Goal: Find contact information: Find contact information

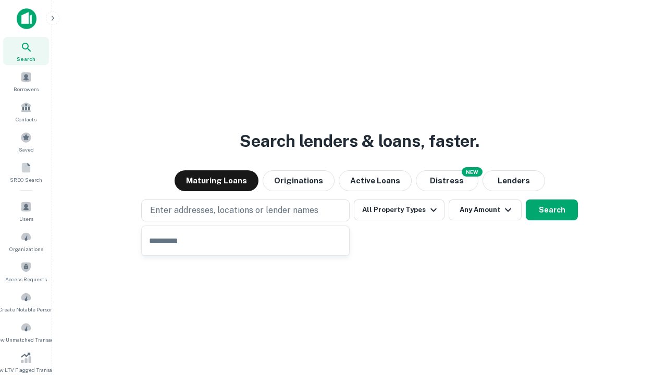
type input "**********"
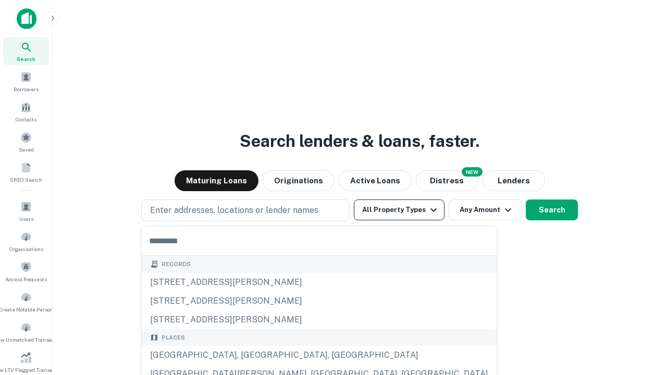
click at [399, 210] on button "All Property Types" at bounding box center [399, 210] width 91 height 21
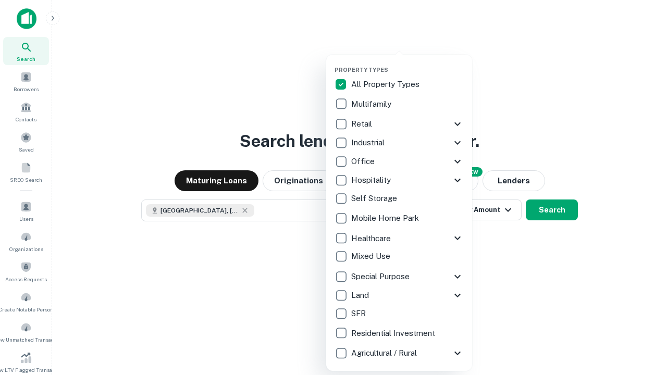
click at [408, 63] on button "button" at bounding box center [408, 63] width 146 height 1
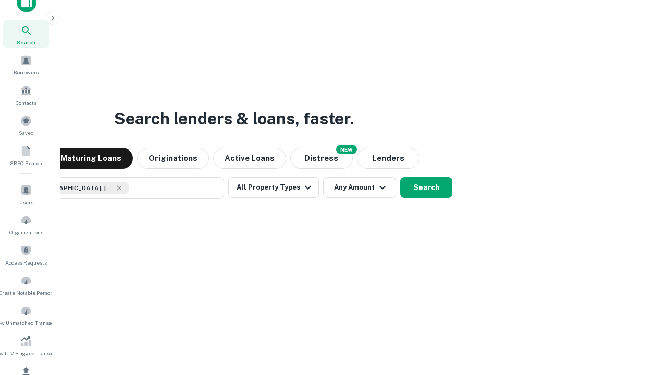
scroll to position [125, 0]
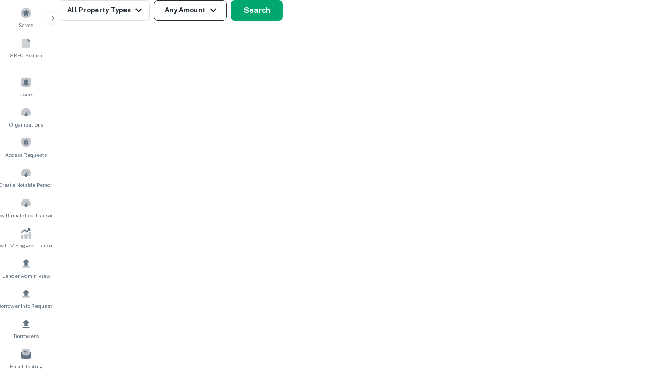
click at [190, 10] on button "Any Amount" at bounding box center [190, 10] width 73 height 21
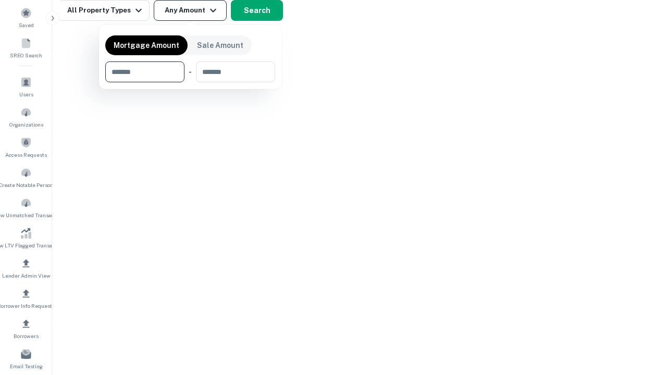
type input "*******"
click at [190, 82] on button "button" at bounding box center [190, 82] width 170 height 1
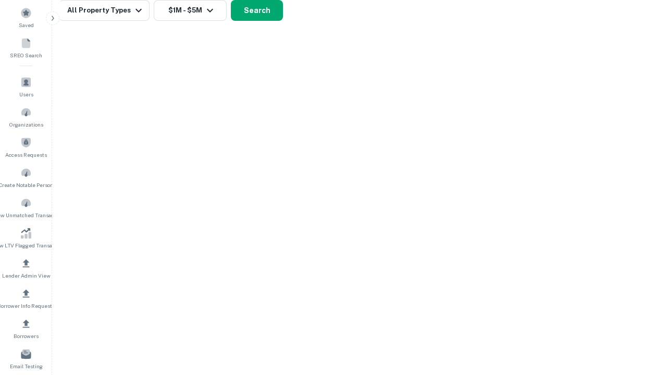
scroll to position [6, 192]
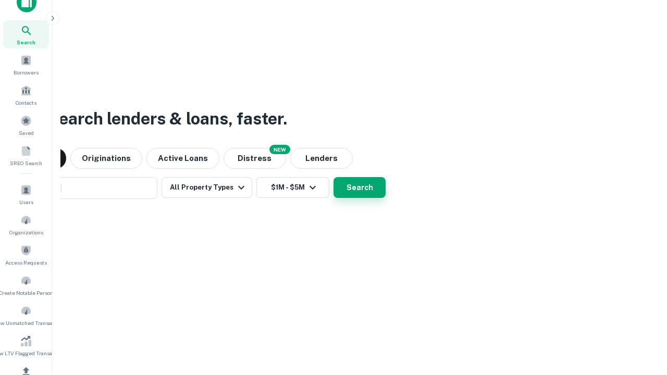
click at [334, 177] on button "Search" at bounding box center [360, 187] width 52 height 21
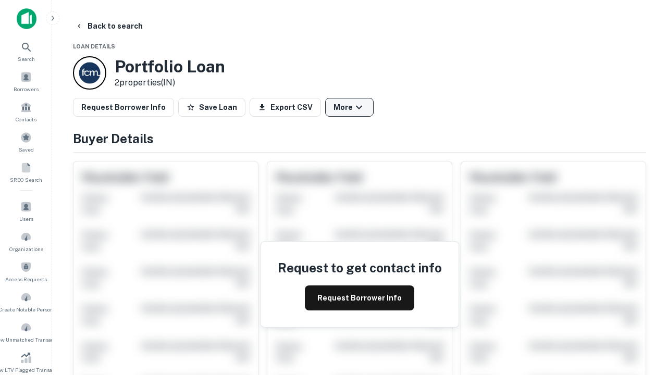
click at [349, 107] on button "More" at bounding box center [349, 107] width 48 height 19
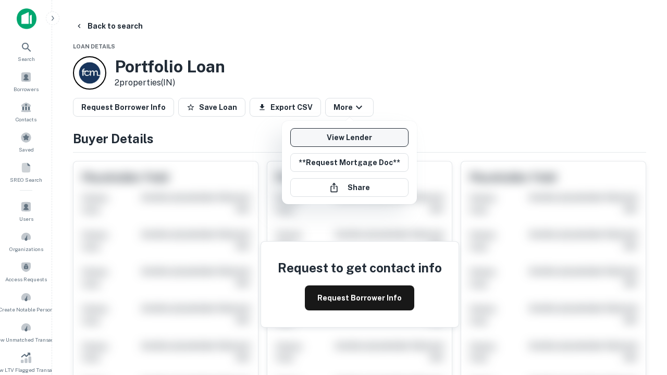
click at [349, 138] on link "View Lender" at bounding box center [349, 137] width 118 height 19
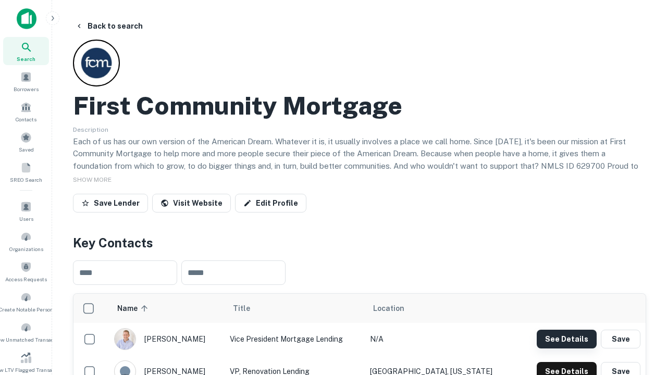
click at [566, 339] on button "See Details" at bounding box center [567, 339] width 60 height 19
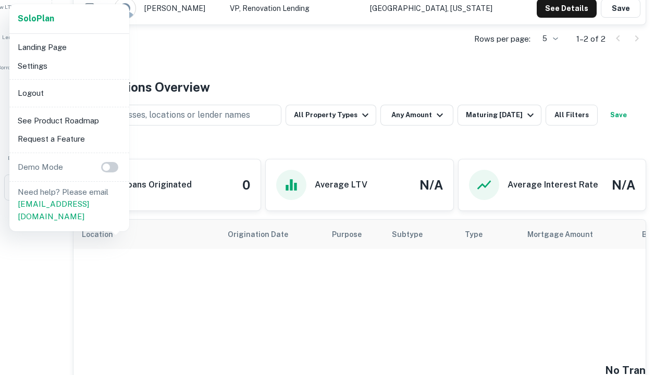
click at [69, 93] on li "Logout" at bounding box center [70, 93] width 112 height 19
